Goal: Information Seeking & Learning: Learn about a topic

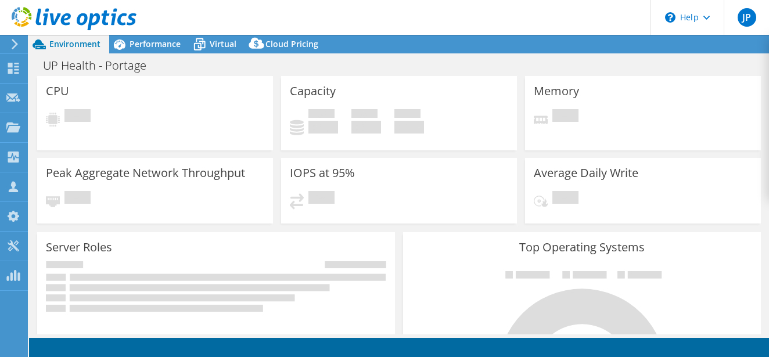
select select "USD"
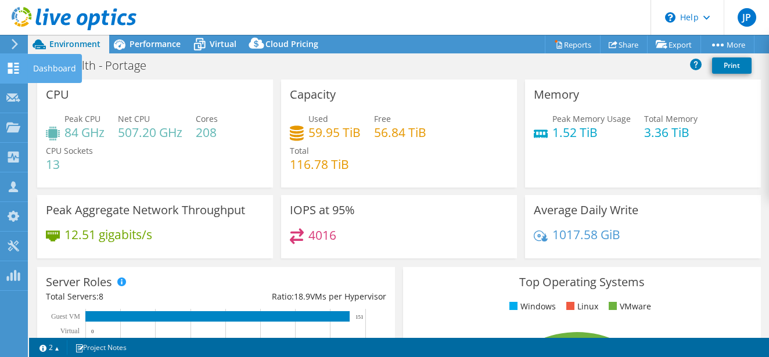
click at [13, 68] on icon at bounding box center [13, 68] width 14 height 11
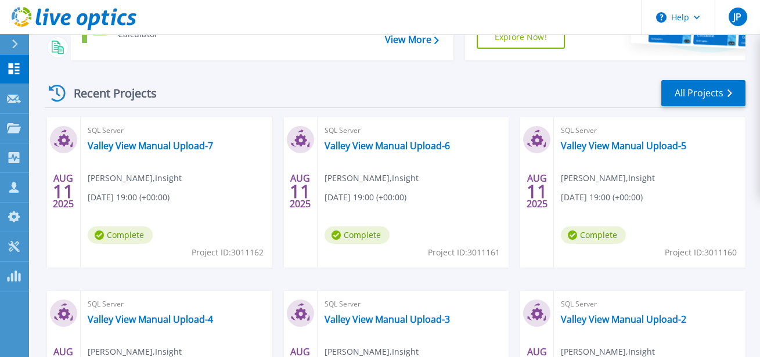
scroll to position [286, 0]
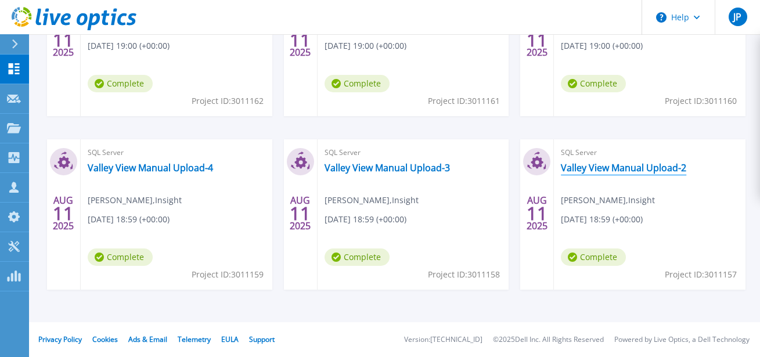
click at [602, 170] on link "Valley View Manual Upload-2" at bounding box center [623, 168] width 125 height 12
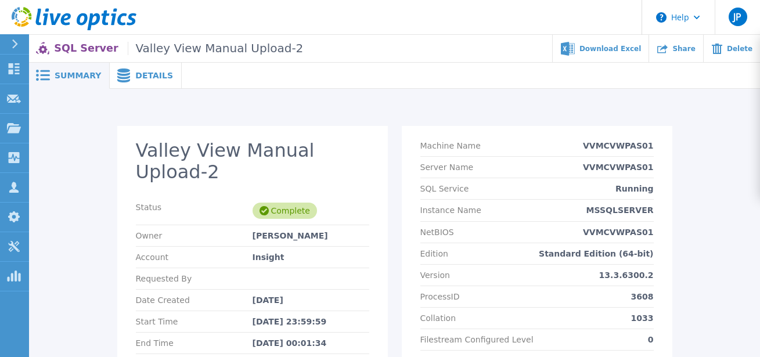
click at [135, 74] on span "Details" at bounding box center [154, 75] width 38 height 8
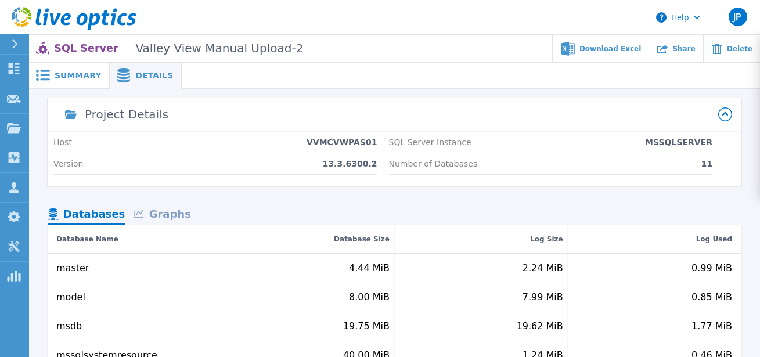
click at [74, 82] on div "Summary" at bounding box center [69, 76] width 81 height 26
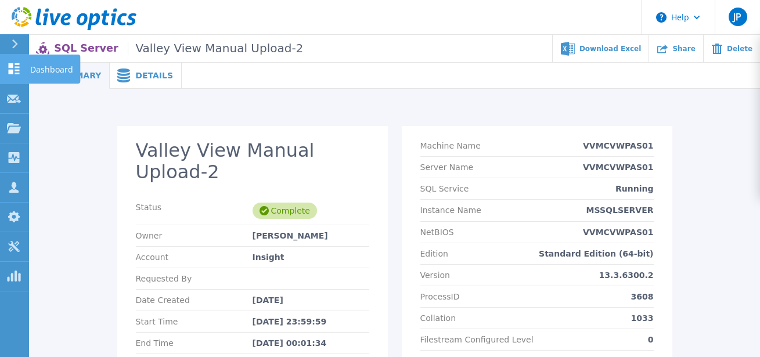
click at [46, 67] on p "Dashboard" at bounding box center [51, 70] width 43 height 30
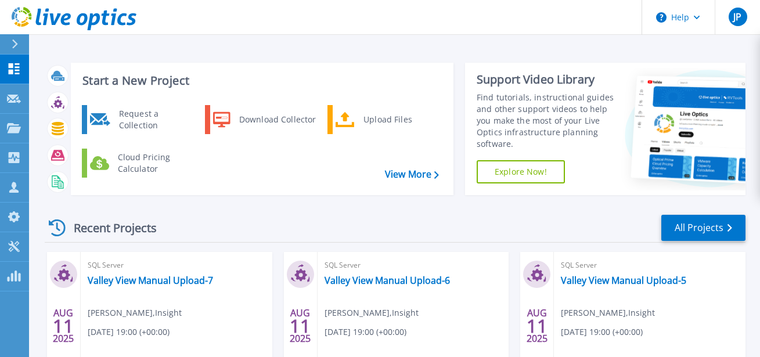
scroll to position [123, 0]
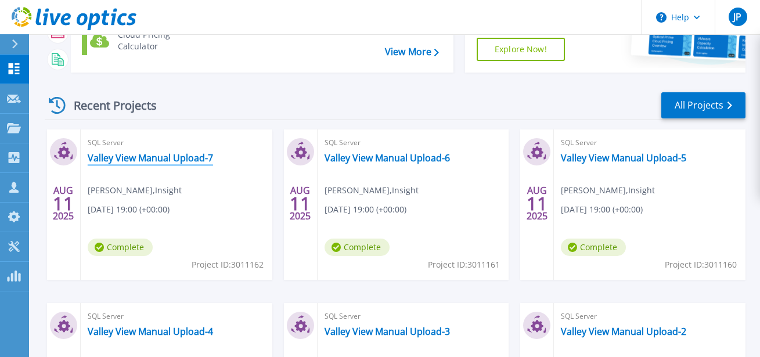
click at [179, 158] on link "Valley View Manual Upload-7" at bounding box center [150, 158] width 125 height 12
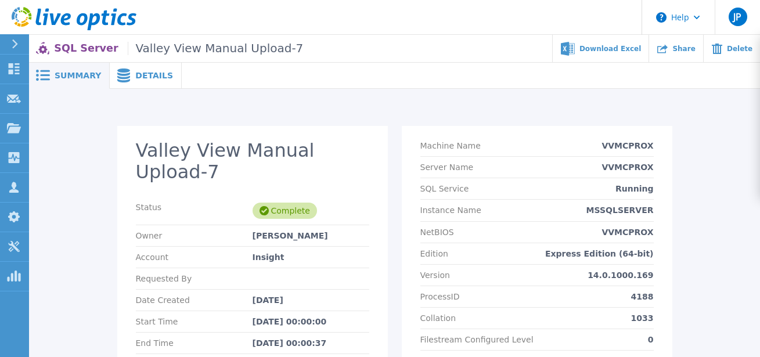
click at [146, 71] on span "Details" at bounding box center [154, 75] width 38 height 8
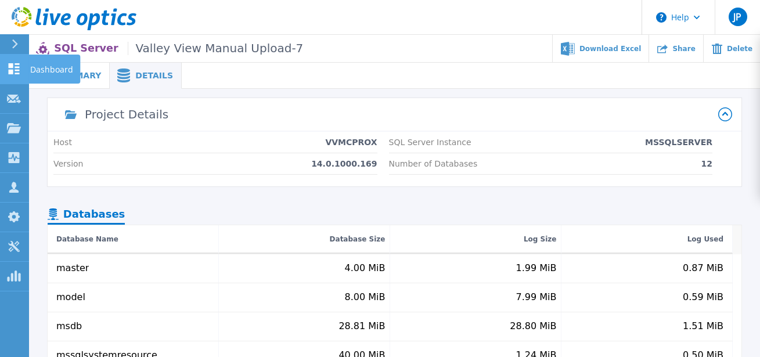
click at [39, 66] on p "Dashboard" at bounding box center [51, 70] width 43 height 30
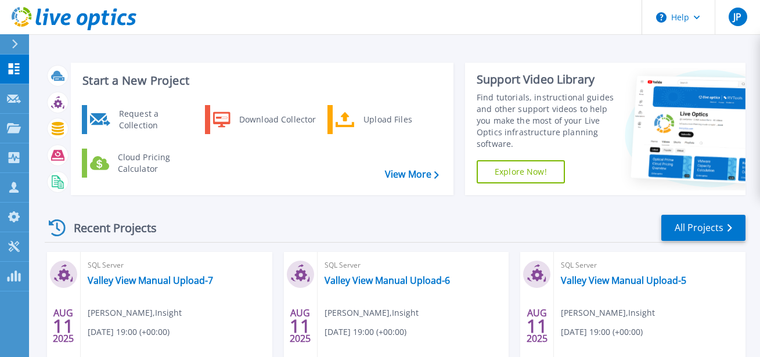
click at [238, 226] on div "Recent Projects All Projects" at bounding box center [395, 228] width 701 height 29
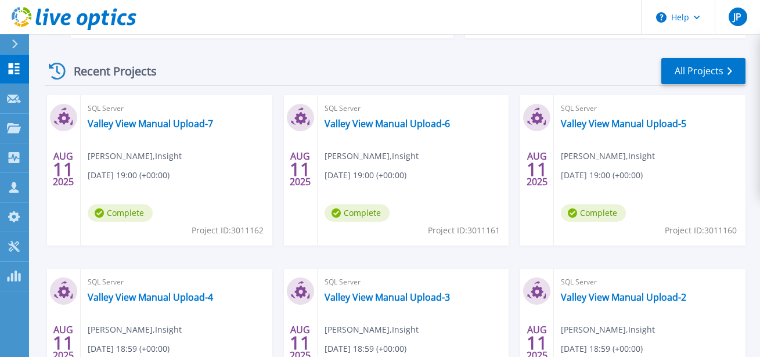
scroll to position [10, 0]
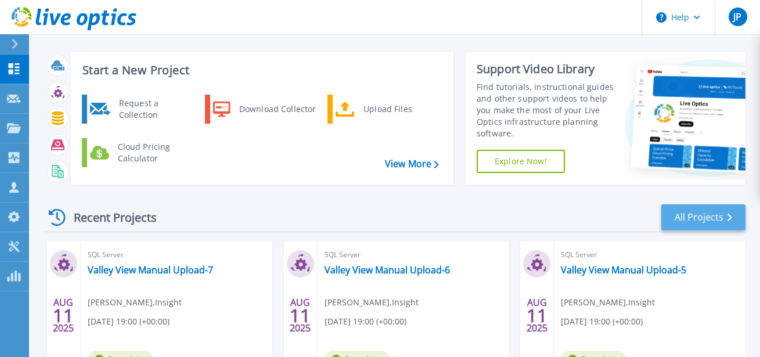
click at [685, 215] on link "All Projects" at bounding box center [703, 217] width 84 height 26
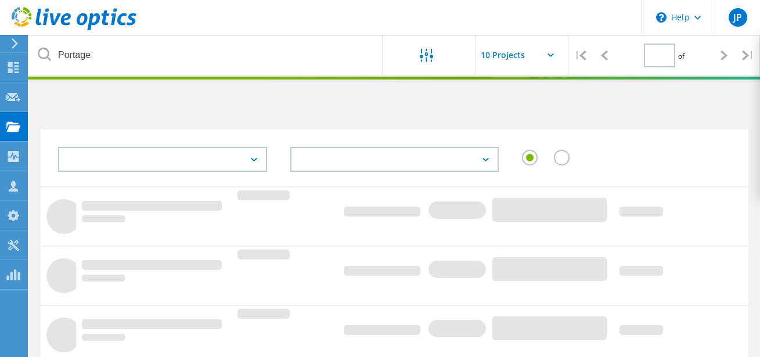
type input "1"
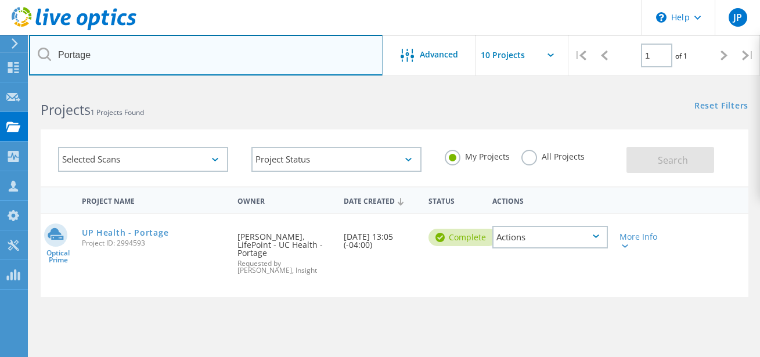
drag, startPoint x: 117, startPoint y: 61, endPoint x: 35, endPoint y: 63, distance: 81.3
click at [36, 63] on input "Portage" at bounding box center [206, 55] width 354 height 41
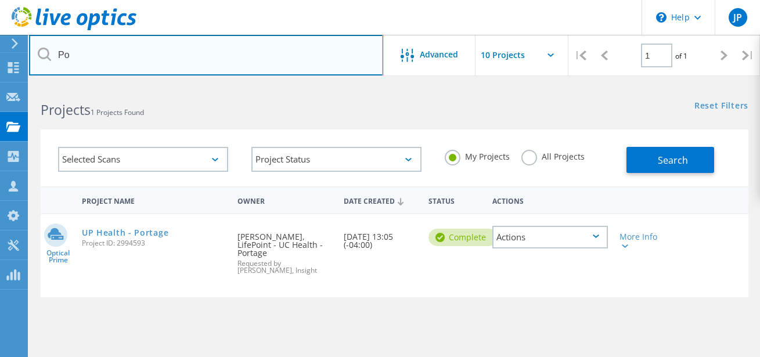
type input "P"
type input "Valley"
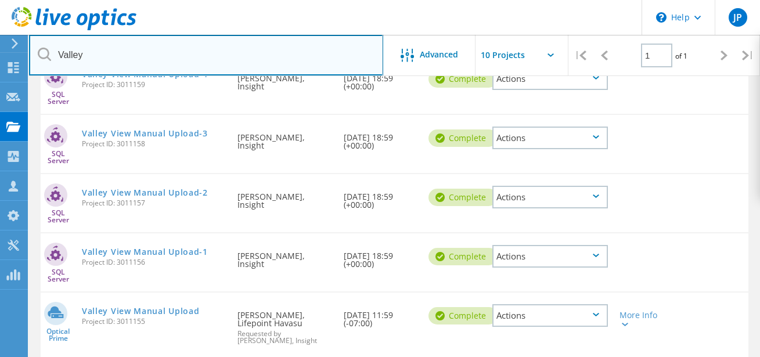
scroll to position [366, 0]
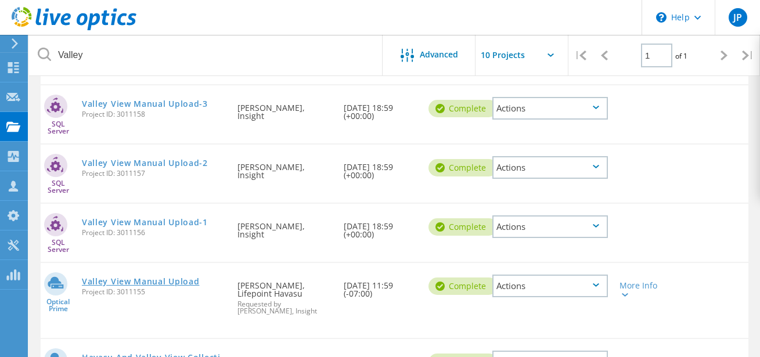
click at [181, 281] on link "Valley View Manual Upload" at bounding box center [141, 282] width 118 height 8
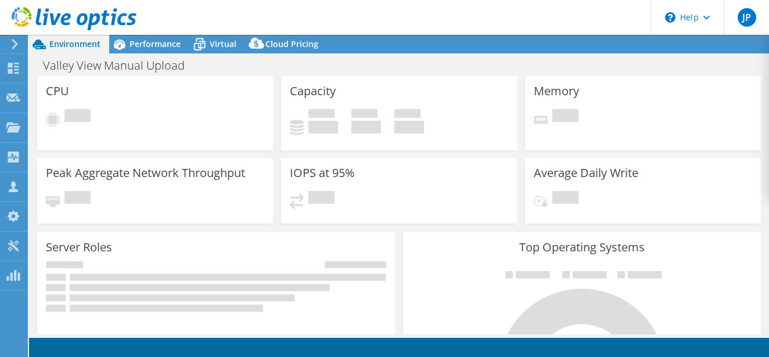
select select "USD"
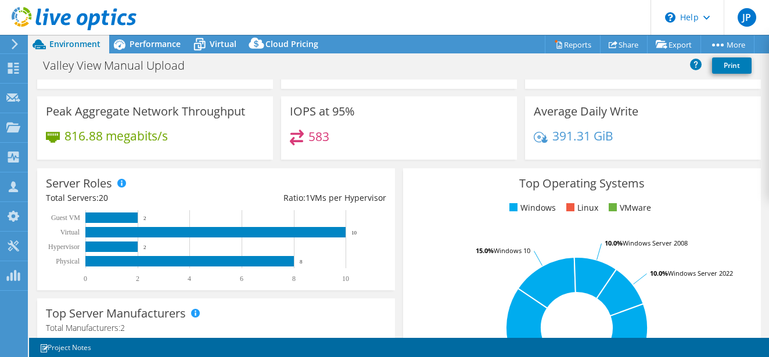
scroll to position [135, 0]
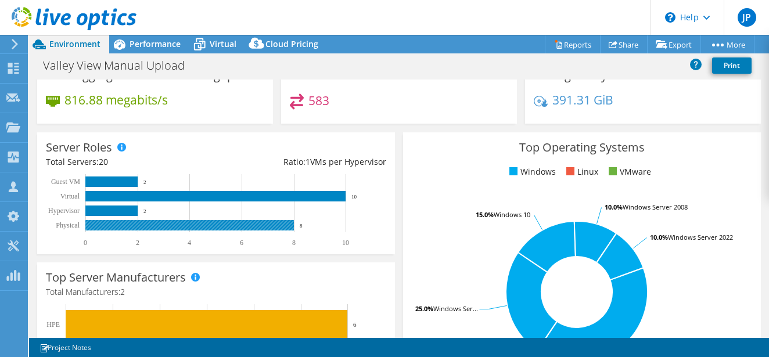
click at [210, 222] on rect at bounding box center [189, 225] width 208 height 10
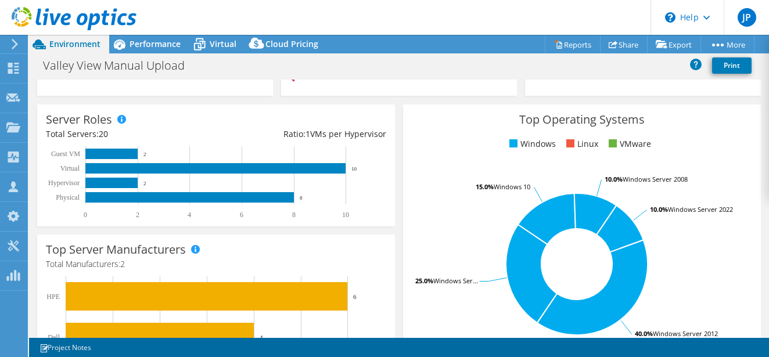
scroll to position [136, 0]
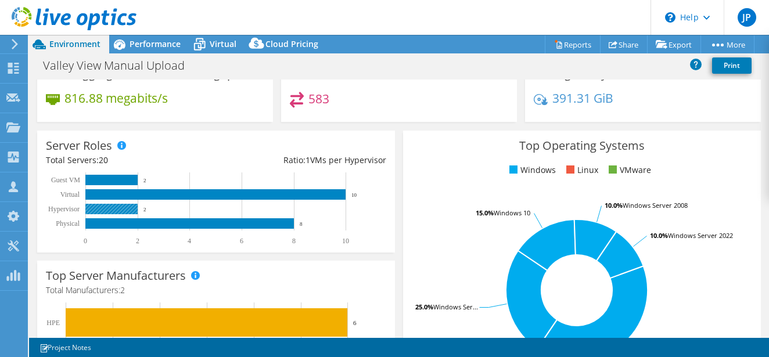
click at [124, 205] on rect at bounding box center [111, 209] width 52 height 10
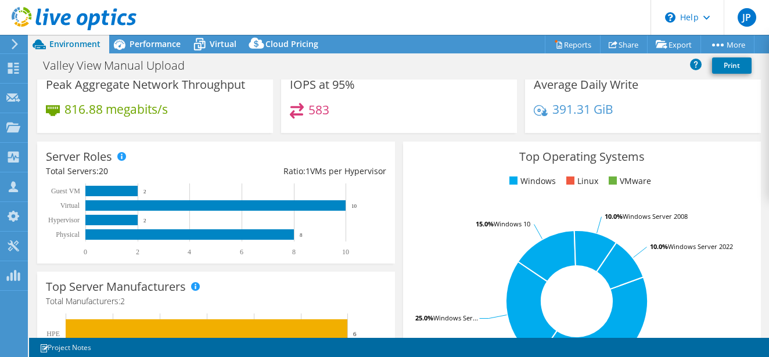
scroll to position [123, 0]
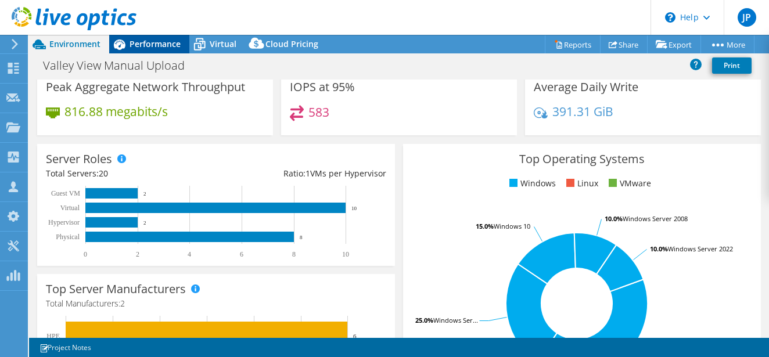
click at [147, 51] on div "Performance" at bounding box center [149, 44] width 80 height 19
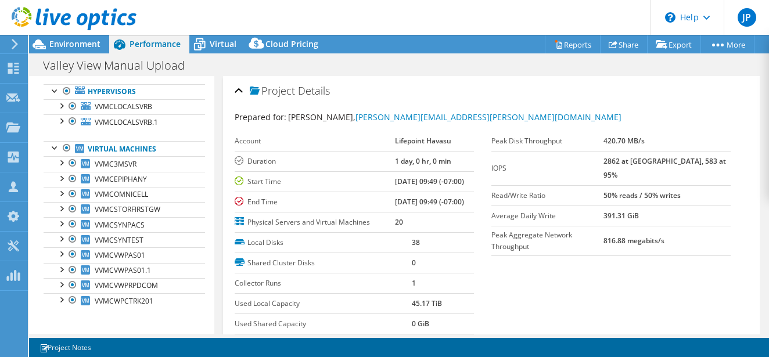
scroll to position [200, 0]
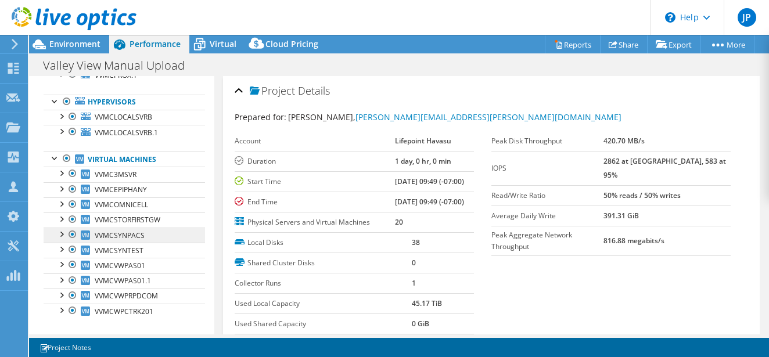
click at [143, 236] on link "VVMCSYNPACS" at bounding box center [124, 235] width 161 height 15
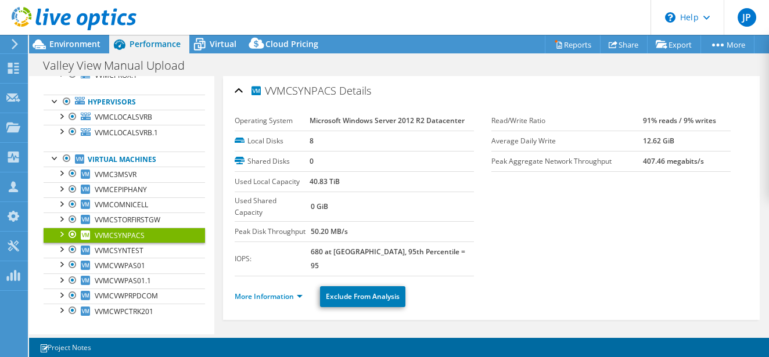
click at [64, 233] on div at bounding box center [61, 234] width 12 height 12
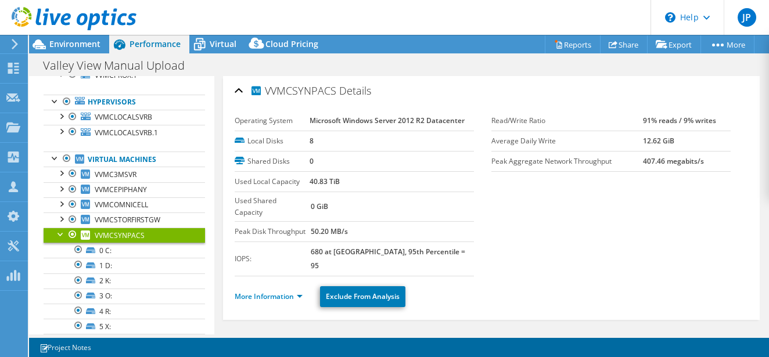
click at [59, 234] on div at bounding box center [61, 234] width 12 height 12
